Goal: Task Accomplishment & Management: Use online tool/utility

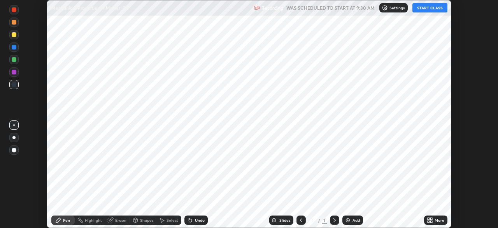
scroll to position [228, 498]
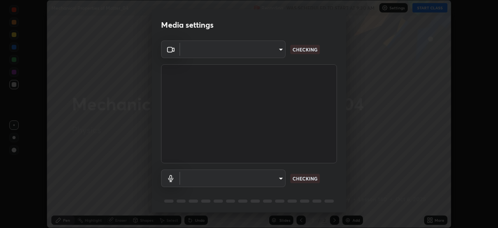
type input "ff4612d2c1958564e6cb1cac31c4ef4a2f00682b0ee0ae7140970f038a5c949b"
click at [194, 175] on body "Erase all Mechanical Properties of Matter_04 Recording WAS SCHEDULED TO START A…" at bounding box center [249, 114] width 498 height 228
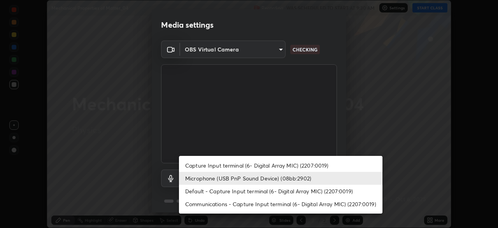
click at [190, 164] on li "Capture Input terminal (6- Digital Array MIC) (2207:0019)" at bounding box center [281, 165] width 204 height 13
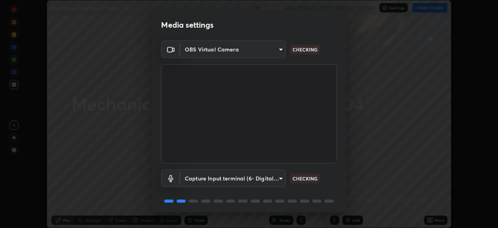
click at [186, 179] on body "Erase all Mechanical Properties of Matter_04 Recording WAS SCHEDULED TO START A…" at bounding box center [249, 114] width 498 height 228
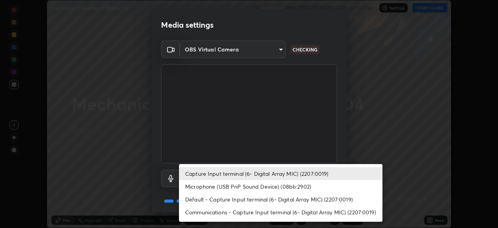
click at [192, 188] on li "Microphone (USB PnP Sound Device) (08bb:2902)" at bounding box center [281, 186] width 204 height 13
type input "04a8a27fa4194597baf6af9d29611c1a494a9ac00c5f2bfa8fd03593fea553d7"
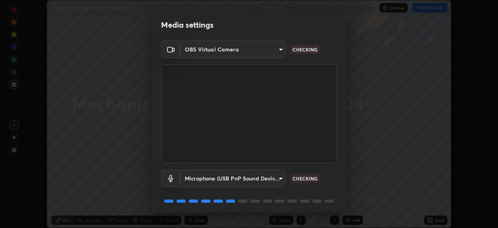
scroll to position [28, 0]
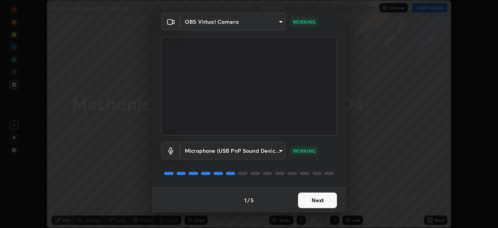
click at [306, 200] on button "Next" at bounding box center [317, 200] width 39 height 16
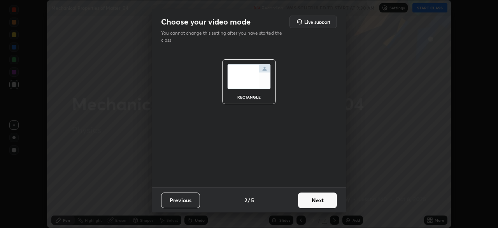
click at [306, 199] on button "Next" at bounding box center [317, 200] width 39 height 16
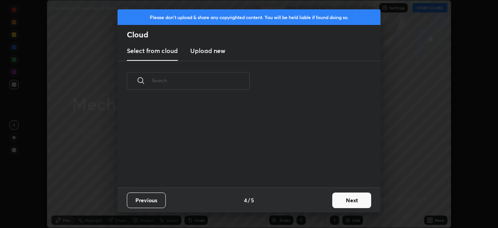
click at [308, 200] on div "Previous 4 / 5 Next" at bounding box center [249, 199] width 263 height 25
click at [333, 198] on button "Next" at bounding box center [351, 200] width 39 height 16
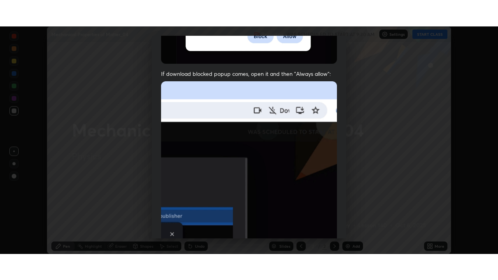
scroll to position [186, 0]
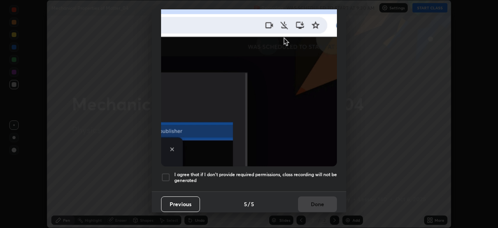
click at [161, 172] on div at bounding box center [165, 176] width 9 height 9
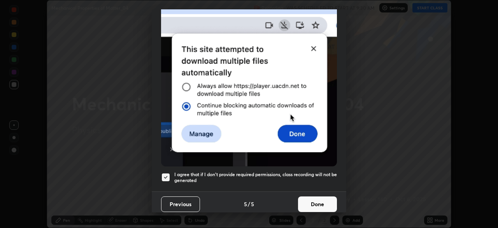
click at [302, 199] on button "Done" at bounding box center [317, 204] width 39 height 16
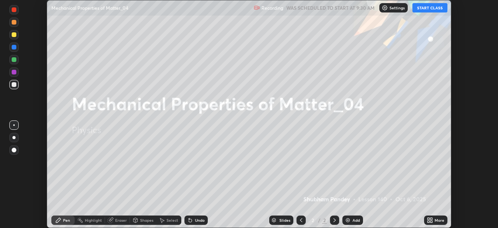
click at [423, 11] on button "START CLASS" at bounding box center [430, 7] width 35 height 9
click at [424, 10] on button "START CLASS" at bounding box center [430, 7] width 35 height 9
click at [431, 218] on icon at bounding box center [431, 219] width 2 height 2
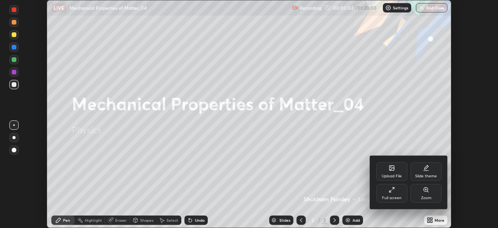
click at [397, 192] on div "Full screen" at bounding box center [391, 193] width 31 height 19
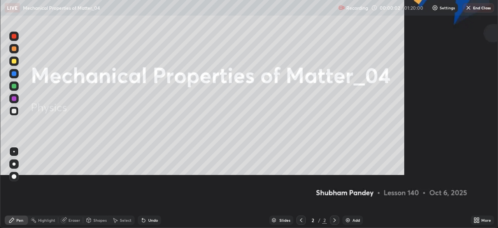
scroll to position [280, 498]
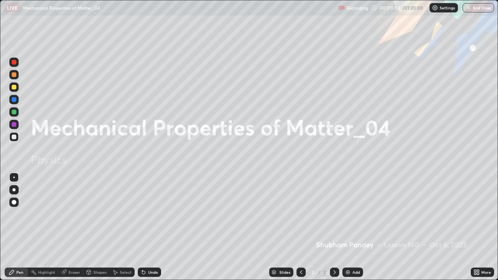
click at [15, 88] on div at bounding box center [14, 87] width 5 height 5
click at [14, 190] on div at bounding box center [13, 189] width 3 height 3
click at [477, 227] on icon at bounding box center [478, 274] width 2 height 2
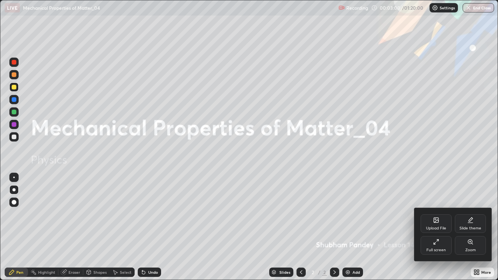
click at [432, 227] on div "Full screen" at bounding box center [436, 245] width 31 height 19
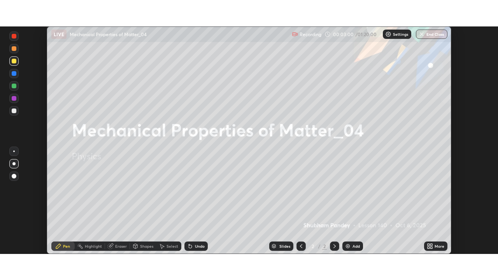
scroll to position [38688, 38417]
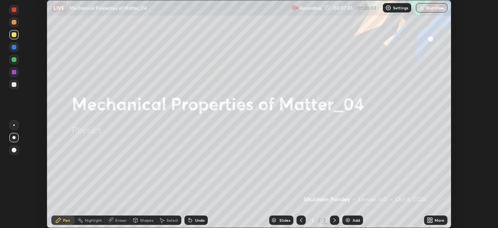
click at [431, 220] on icon at bounding box center [430, 220] width 6 height 6
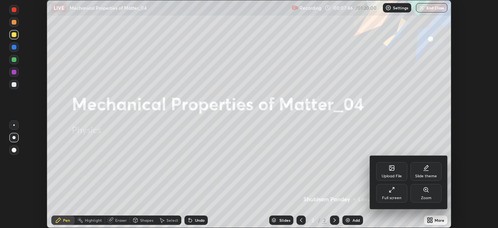
click at [390, 196] on div "Full screen" at bounding box center [391, 198] width 19 height 4
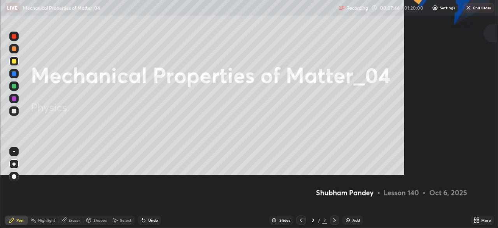
scroll to position [280, 498]
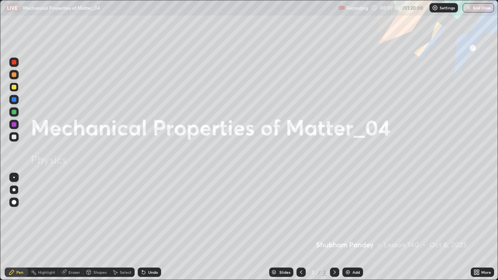
click at [351, 227] on div "Add" at bounding box center [352, 272] width 21 height 9
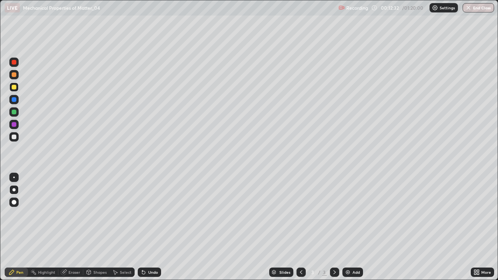
click at [97, 227] on div "Shapes" at bounding box center [99, 272] width 13 height 4
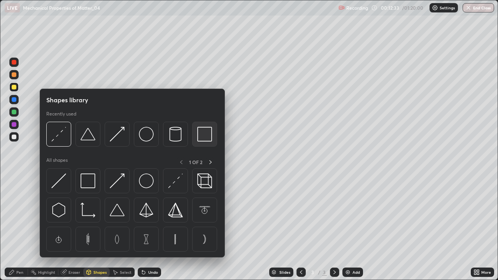
click at [199, 139] on img at bounding box center [204, 134] width 15 height 15
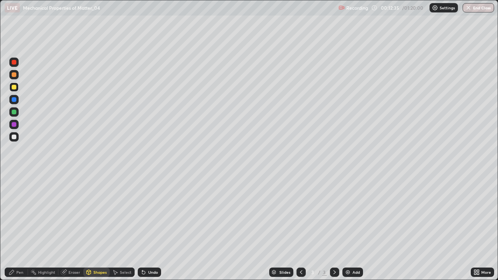
click at [100, 227] on div "Shapes" at bounding box center [99, 272] width 13 height 4
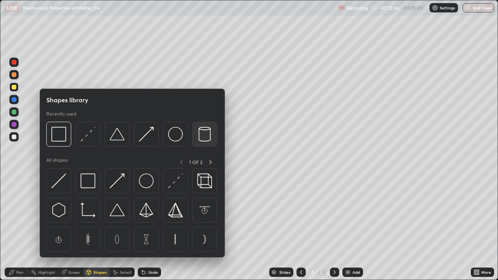
click at [202, 131] on img at bounding box center [204, 134] width 15 height 15
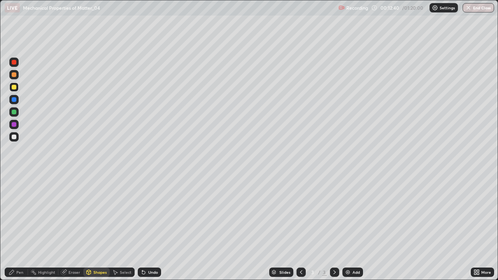
click at [150, 227] on div "Undo" at bounding box center [153, 272] width 10 height 4
click at [14, 136] on div at bounding box center [14, 137] width 5 height 5
click at [74, 227] on div "Eraser" at bounding box center [70, 272] width 25 height 9
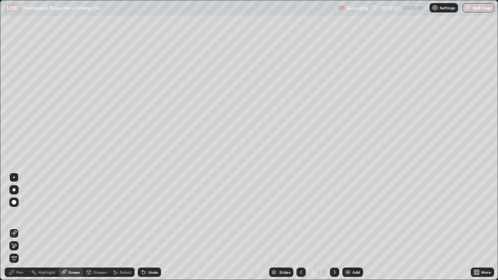
click at [16, 227] on div "Pen" at bounding box center [16, 272] width 23 height 9
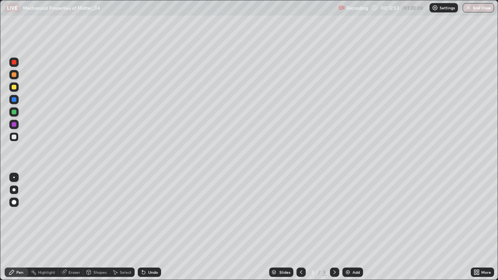
click at [12, 98] on div at bounding box center [14, 99] width 5 height 5
click at [12, 89] on div at bounding box center [14, 87] width 5 height 5
click at [151, 227] on div "Undo" at bounding box center [153, 272] width 10 height 4
click at [13, 135] on div at bounding box center [14, 137] width 5 height 5
click at [151, 227] on div "Undo" at bounding box center [153, 272] width 10 height 4
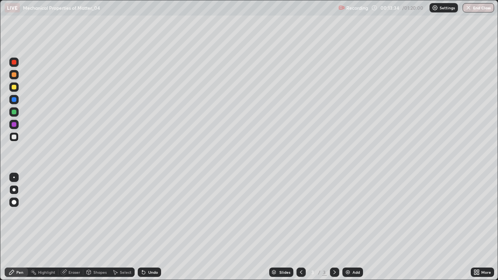
click at [15, 113] on div at bounding box center [14, 112] width 5 height 5
click at [94, 227] on div "Shapes" at bounding box center [99, 272] width 13 height 4
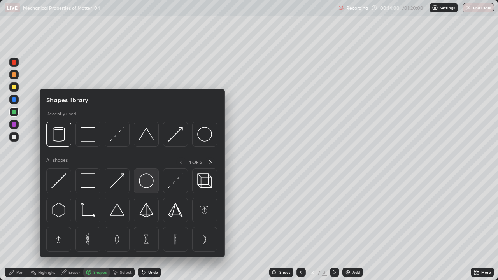
click at [149, 181] on img at bounding box center [146, 181] width 15 height 15
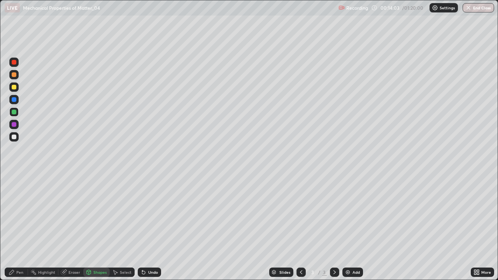
click at [17, 227] on div "Pen" at bounding box center [16, 272] width 23 height 9
click at [14, 135] on div at bounding box center [14, 137] width 5 height 5
click at [345, 227] on img at bounding box center [348, 272] width 6 height 6
click at [475, 227] on icon at bounding box center [477, 272] width 6 height 6
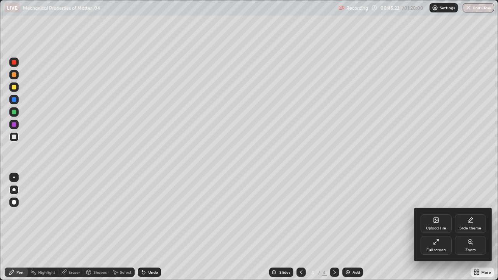
click at [428, 227] on div "Full screen" at bounding box center [436, 250] width 19 height 4
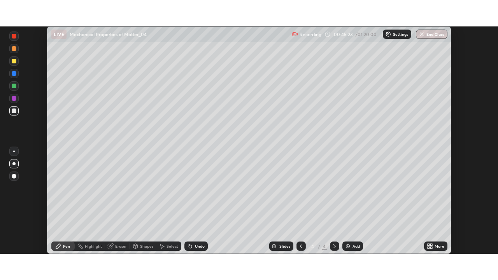
scroll to position [38688, 38417]
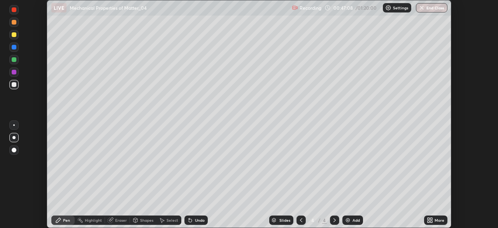
click at [428, 219] on icon at bounding box center [429, 219] width 2 height 2
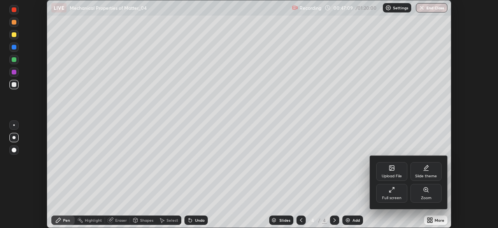
click at [396, 199] on div "Full screen" at bounding box center [391, 198] width 19 height 4
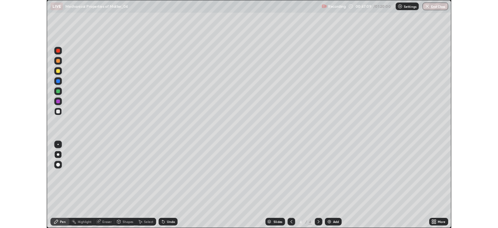
scroll to position [280, 498]
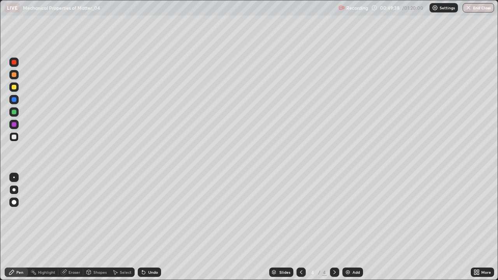
click at [72, 227] on div "Eraser" at bounding box center [74, 272] width 12 height 4
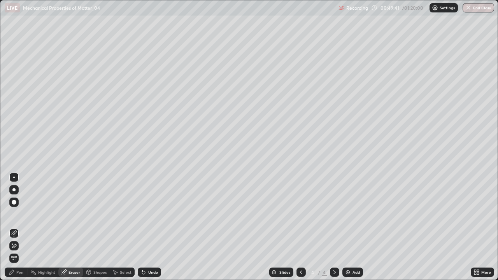
click at [16, 227] on div "Pen" at bounding box center [16, 272] width 23 height 9
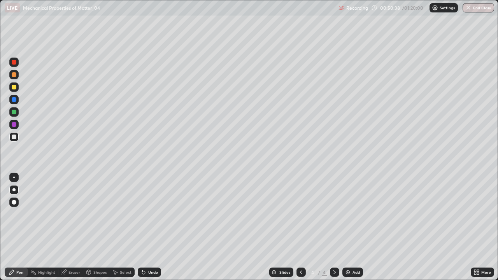
click at [354, 227] on div "Add" at bounding box center [352, 272] width 21 height 9
click at [13, 87] on div at bounding box center [14, 87] width 5 height 5
click at [96, 227] on div "Shapes" at bounding box center [99, 272] width 13 height 4
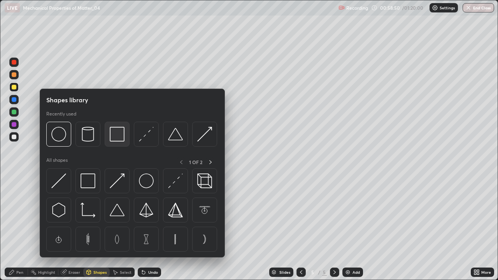
click at [121, 136] on img at bounding box center [117, 134] width 15 height 15
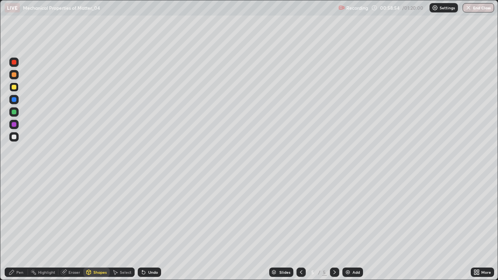
click at [75, 227] on div "Eraser" at bounding box center [74, 272] width 12 height 4
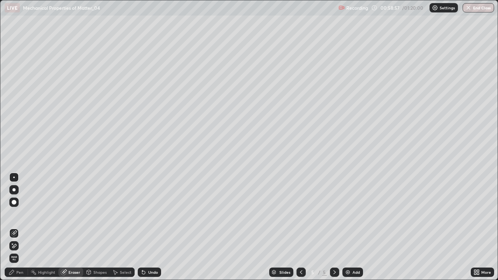
click at [96, 227] on div "Shapes" at bounding box center [99, 272] width 13 height 4
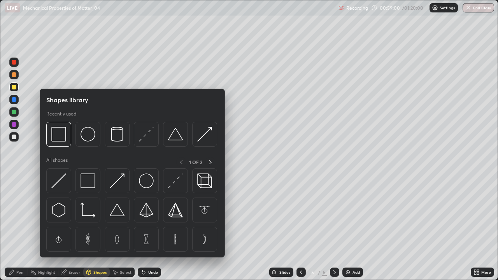
click at [60, 178] on img at bounding box center [58, 181] width 15 height 15
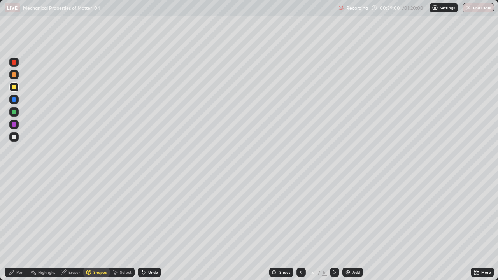
click at [14, 136] on div at bounding box center [14, 137] width 5 height 5
click at [18, 227] on div "Pen" at bounding box center [16, 272] width 23 height 9
click at [13, 100] on div at bounding box center [14, 99] width 5 height 5
click at [14, 135] on div at bounding box center [14, 137] width 5 height 5
click at [14, 99] on div at bounding box center [14, 99] width 5 height 5
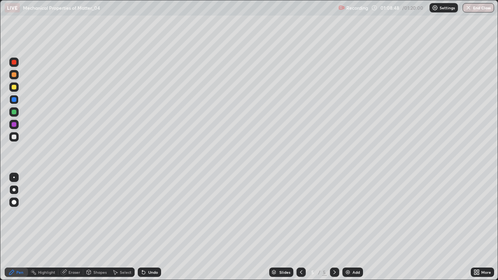
click at [13, 137] on div at bounding box center [14, 137] width 5 height 5
click at [348, 227] on img at bounding box center [348, 272] width 6 height 6
click at [17, 88] on div at bounding box center [13, 87] width 9 height 9
click at [92, 227] on div "Shapes" at bounding box center [96, 272] width 26 height 9
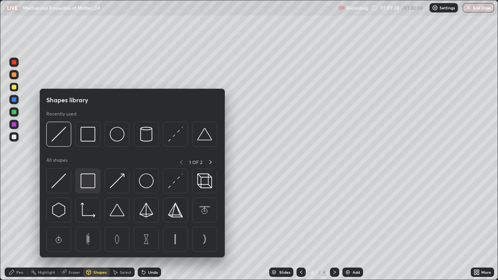
click at [86, 181] on img at bounding box center [88, 181] width 15 height 15
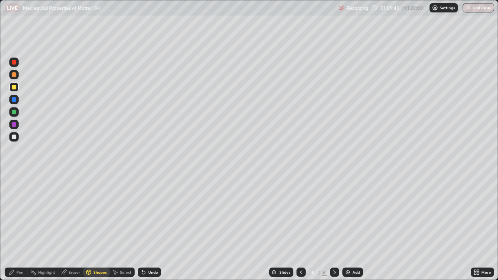
click at [75, 227] on div "Eraser" at bounding box center [74, 272] width 12 height 4
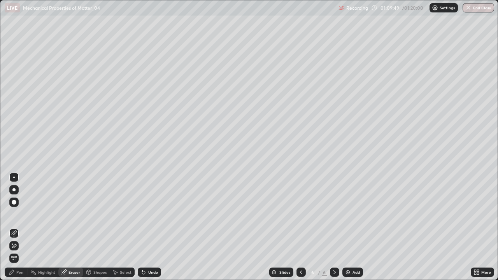
click at [14, 190] on div at bounding box center [13, 189] width 3 height 3
click at [13, 227] on icon at bounding box center [12, 272] width 6 height 6
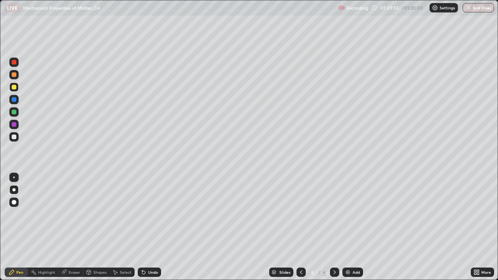
click at [14, 100] on div at bounding box center [14, 99] width 5 height 5
click at [15, 137] on div at bounding box center [14, 137] width 5 height 5
click at [15, 64] on div at bounding box center [14, 62] width 5 height 5
click at [16, 136] on div at bounding box center [14, 137] width 5 height 5
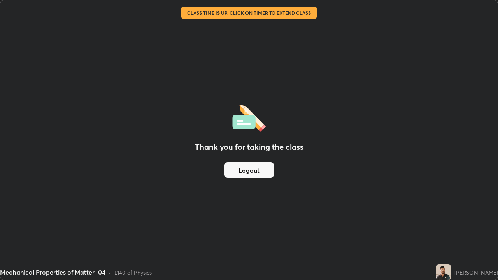
click at [0, 227] on div "Thank you for taking the class Logout Setting up your live class Class time is …" at bounding box center [249, 140] width 498 height 280
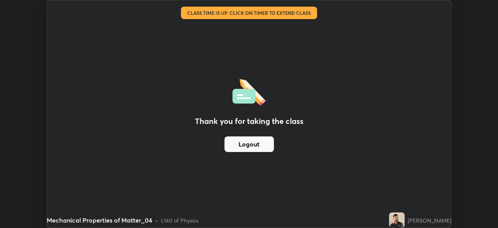
scroll to position [38688, 38417]
